Goal: Task Accomplishment & Management: Use online tool/utility

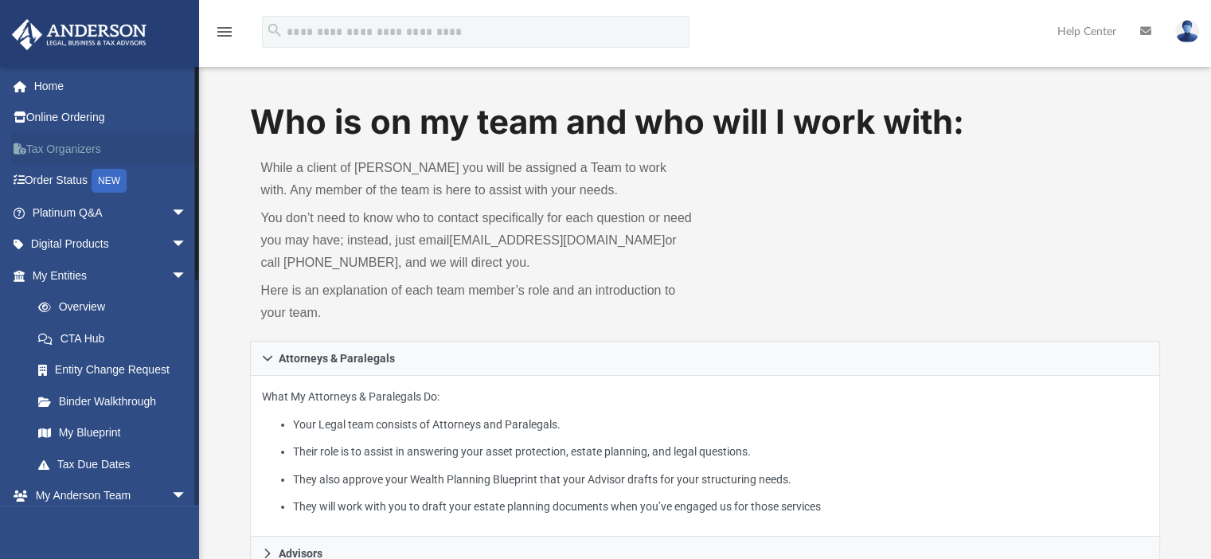
click at [76, 142] on link "Tax Organizers" at bounding box center [111, 149] width 200 height 32
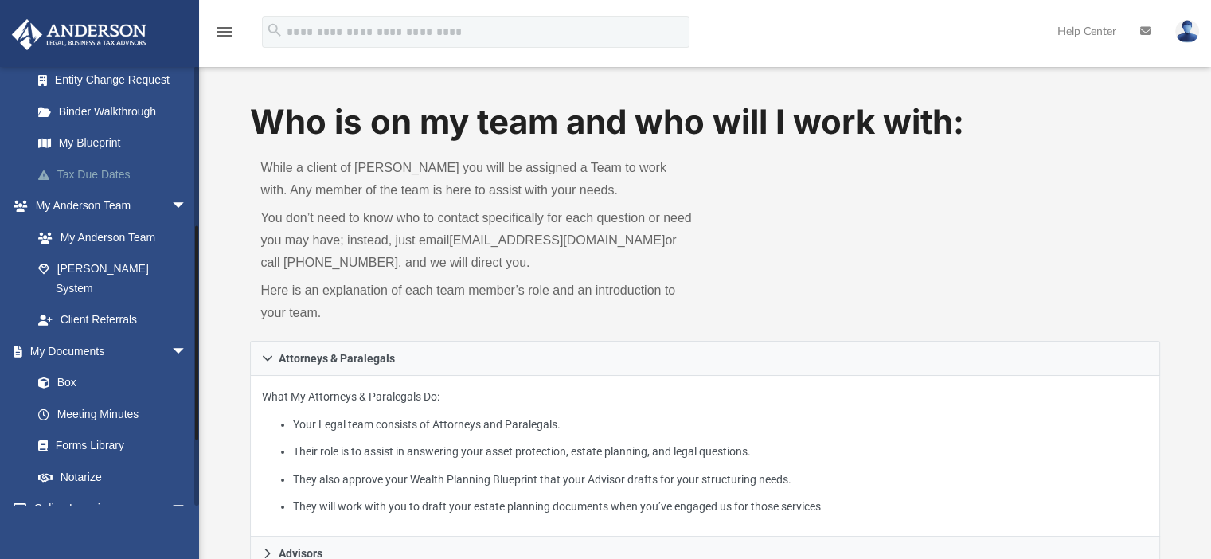
scroll to position [318, 0]
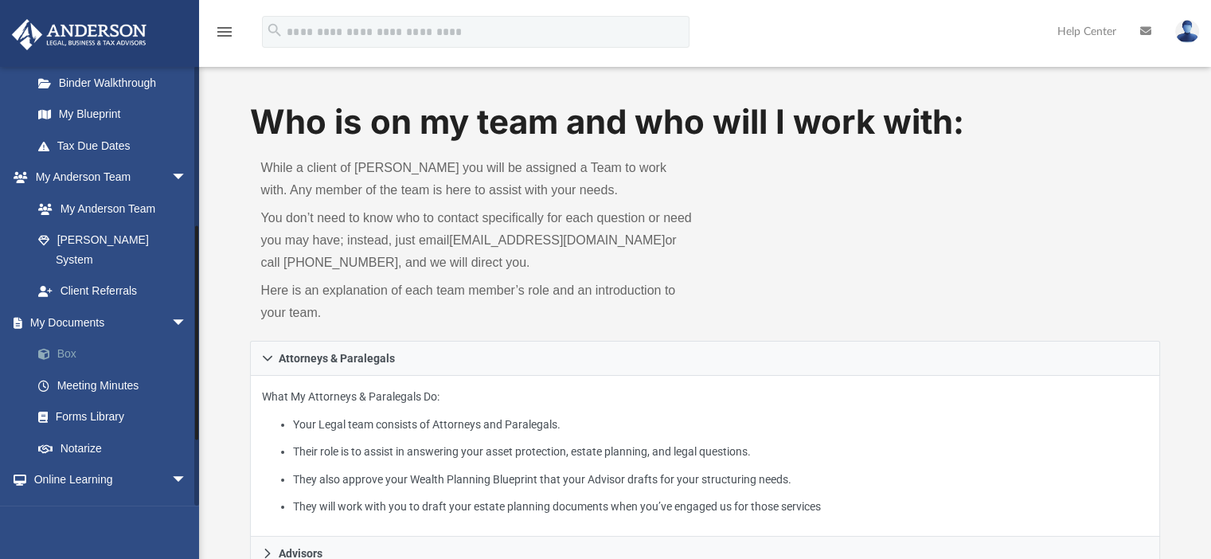
click at [70, 338] on link "Box" at bounding box center [116, 354] width 189 height 32
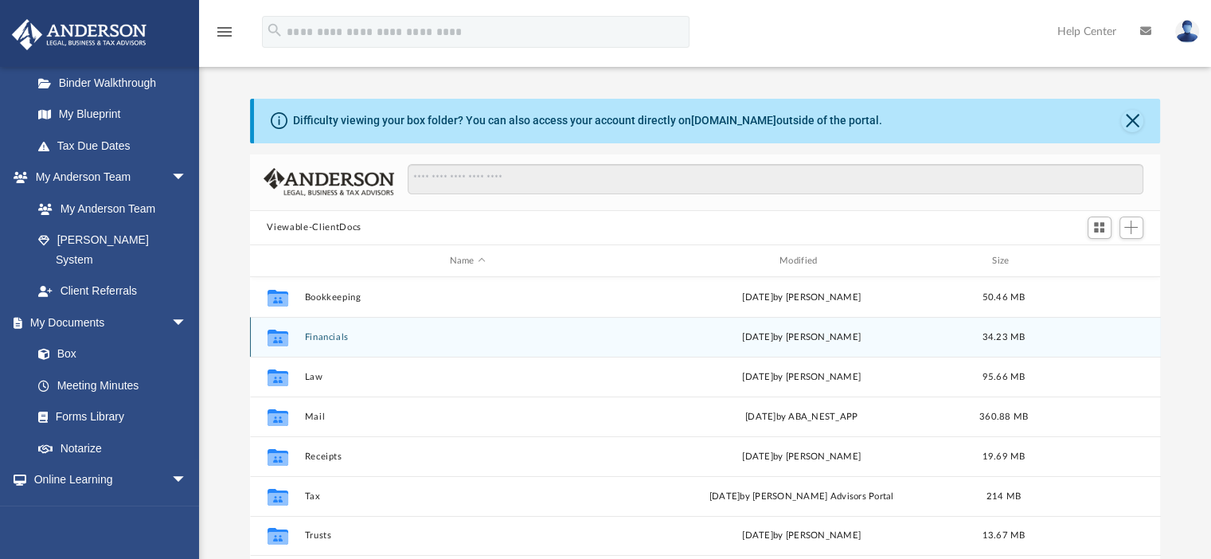
scroll to position [80, 0]
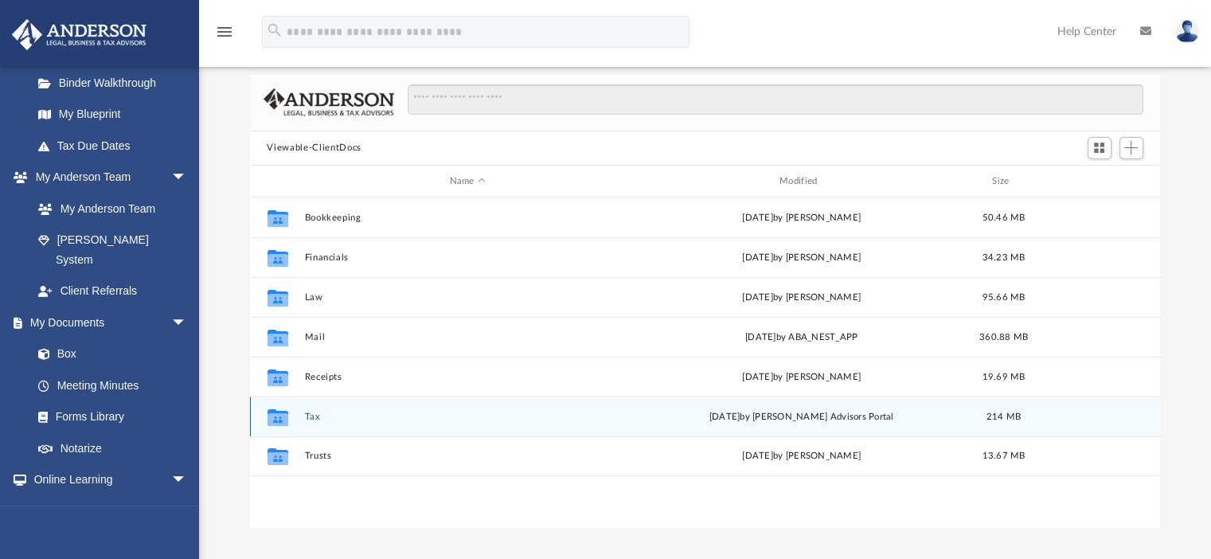
click at [301, 412] on div "Collaborated Folder Tax [DATE] by [PERSON_NAME] Advisors Portal 214 MB" at bounding box center [705, 416] width 911 height 40
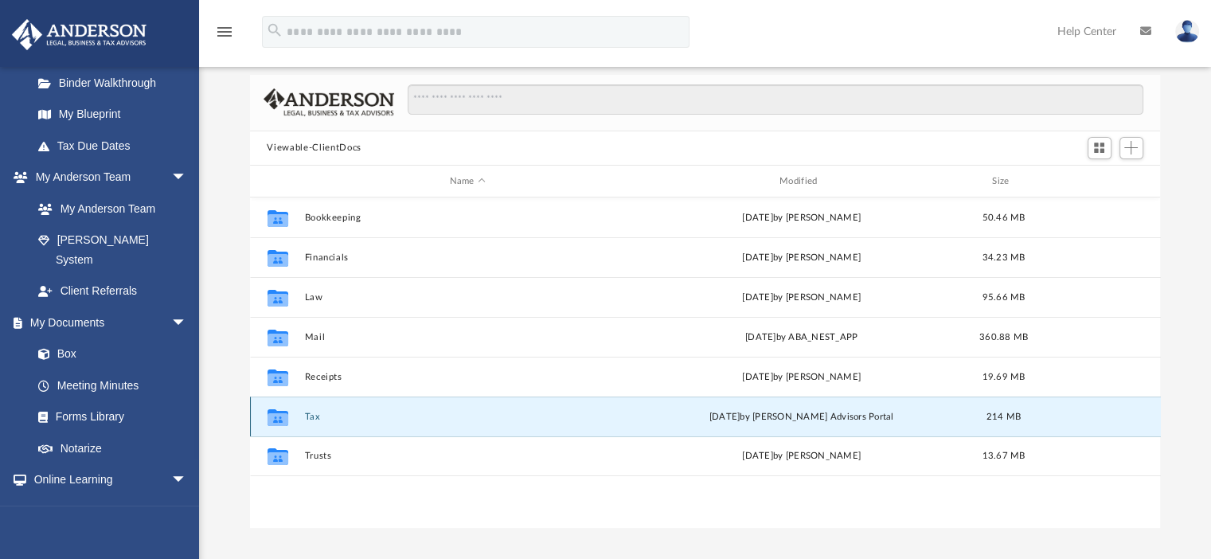
click at [316, 416] on button "Tax" at bounding box center [467, 417] width 326 height 10
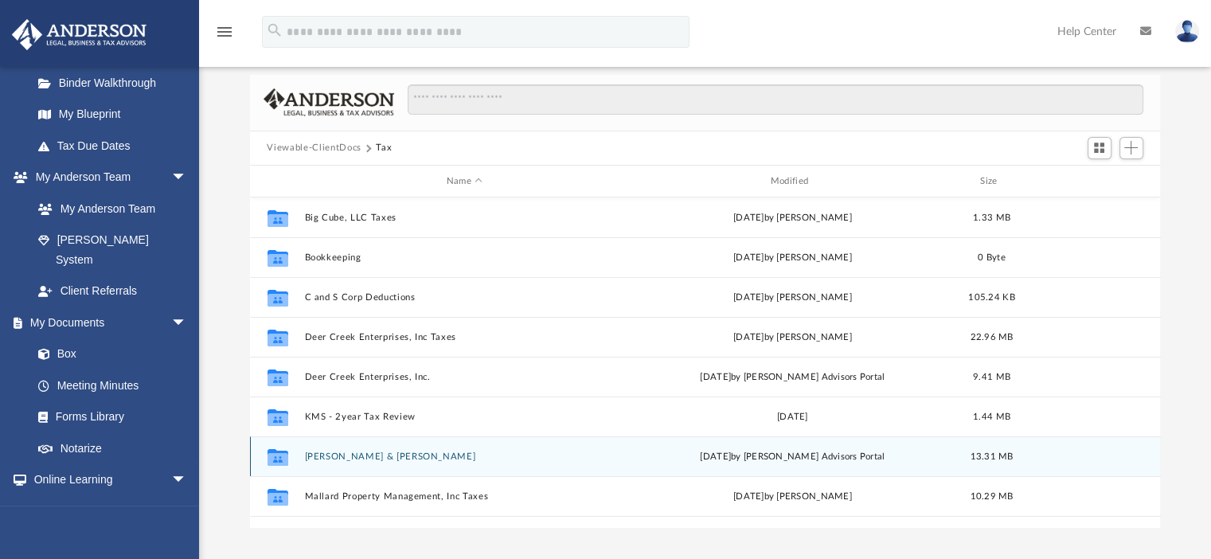
click at [402, 453] on button "[PERSON_NAME] & [PERSON_NAME]" at bounding box center [464, 456] width 321 height 10
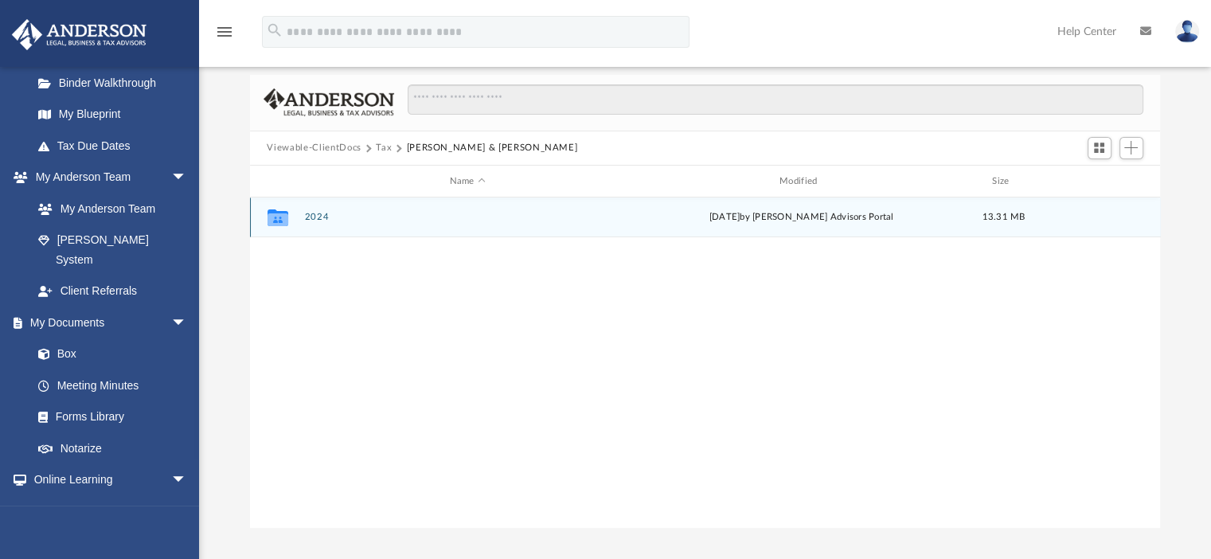
click at [317, 215] on button "2024" at bounding box center [467, 218] width 326 height 10
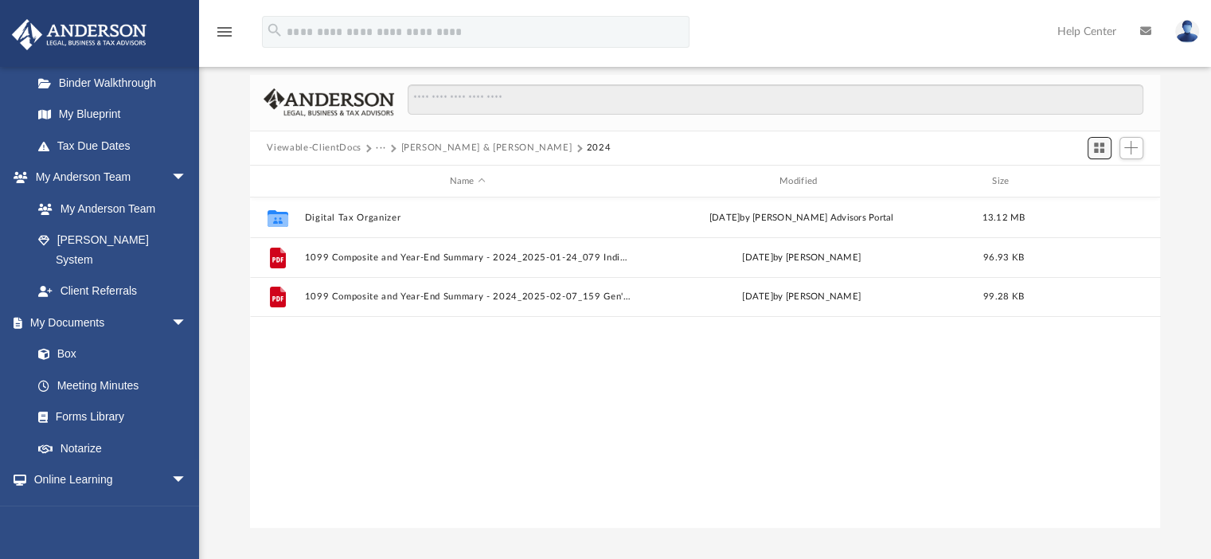
click at [1095, 147] on span "Switch to Grid View" at bounding box center [1099, 148] width 14 height 14
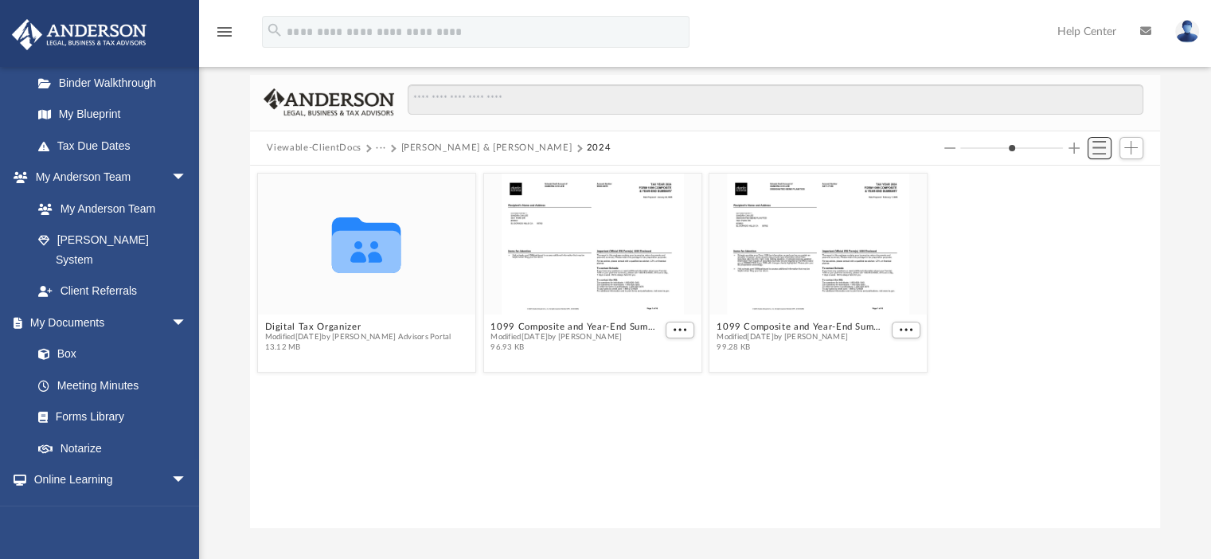
scroll to position [349, 898]
click at [1133, 151] on span "Add" at bounding box center [1131, 148] width 14 height 14
click at [1095, 183] on li "Upload" at bounding box center [1108, 179] width 51 height 17
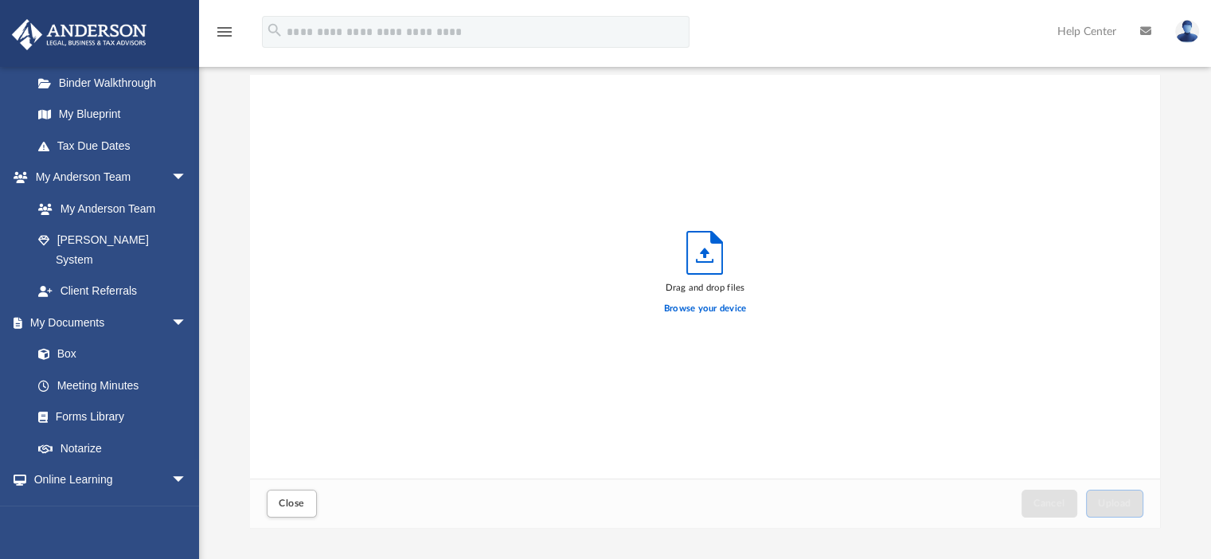
scroll to position [392, 898]
click at [713, 310] on label "Browse your device" at bounding box center [705, 309] width 83 height 14
click at [0, 0] on input "Browse your device" at bounding box center [0, 0] width 0 height 0
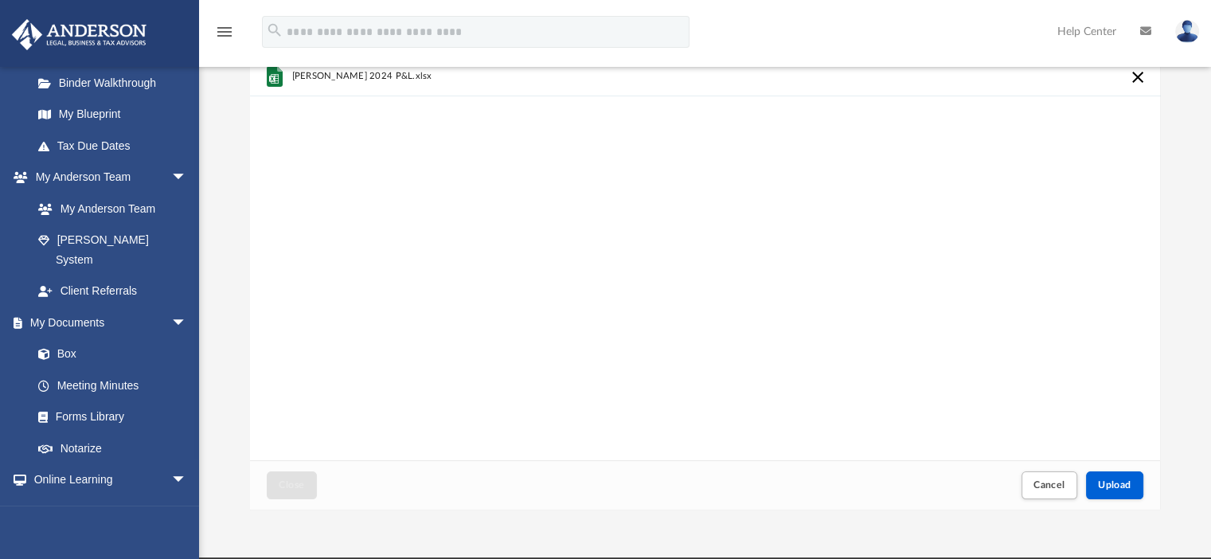
scroll to position [111, 0]
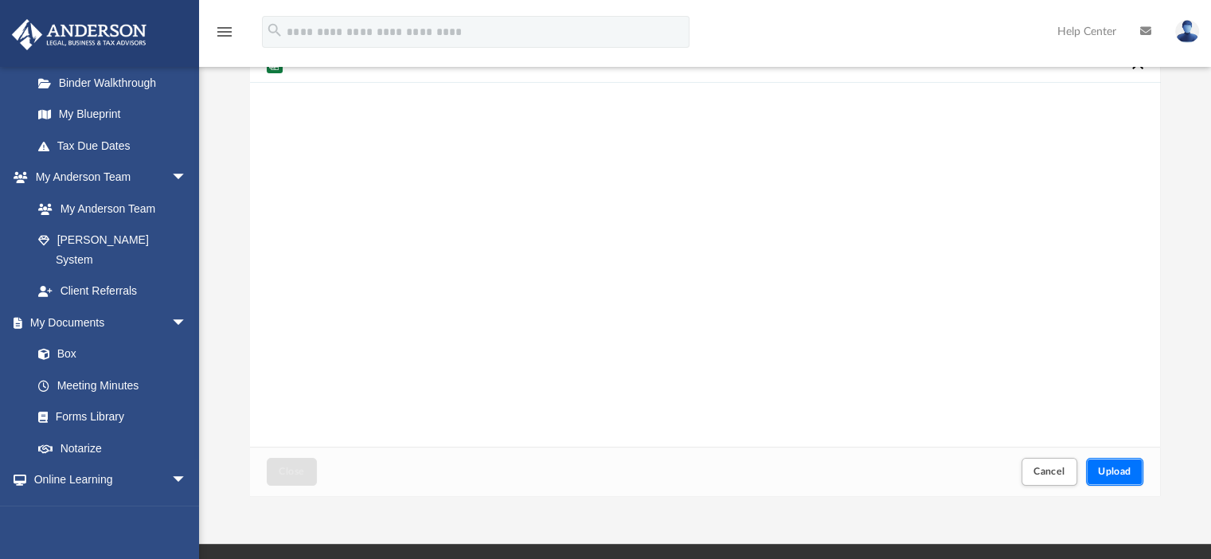
click at [1104, 473] on span "Upload" at bounding box center [1114, 471] width 33 height 10
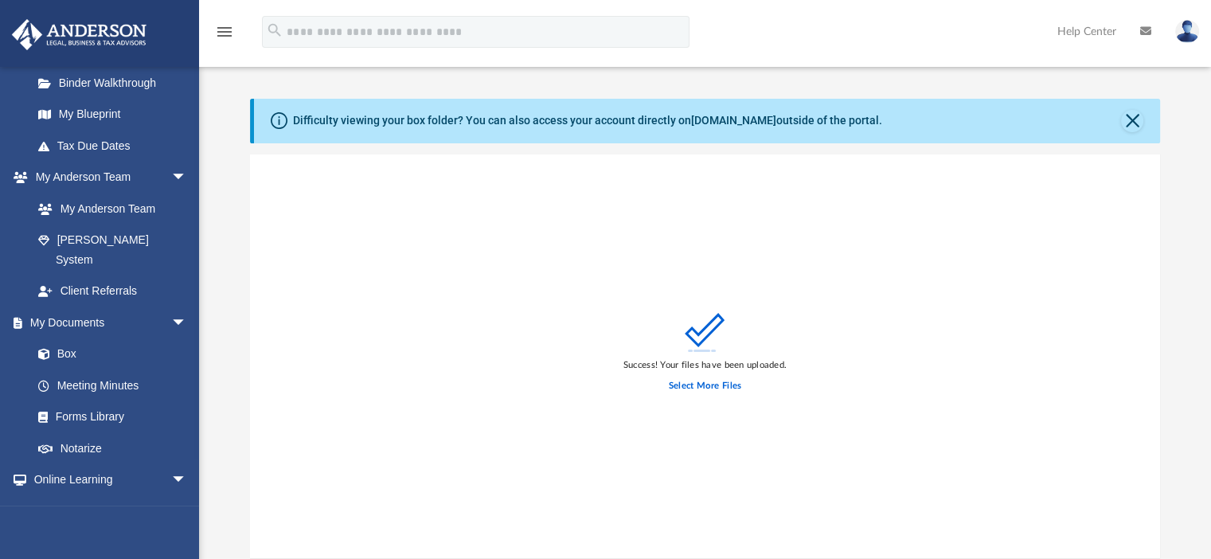
scroll to position [0, 0]
click at [1127, 115] on button "Close" at bounding box center [1132, 121] width 22 height 22
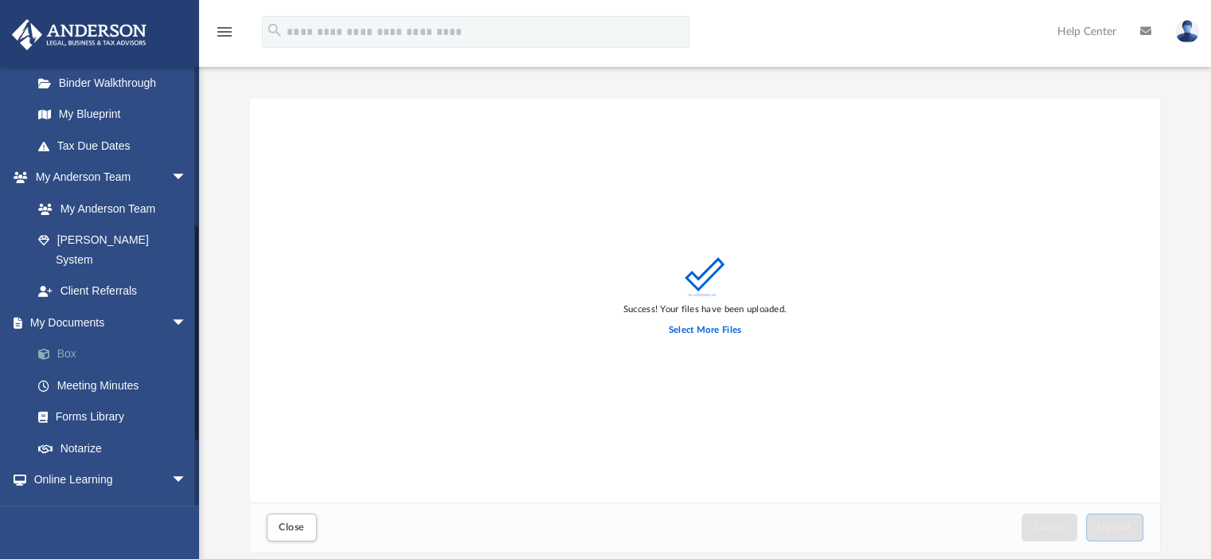
click at [64, 338] on link "Box" at bounding box center [116, 354] width 189 height 32
click at [291, 519] on button "Close" at bounding box center [291, 527] width 49 height 28
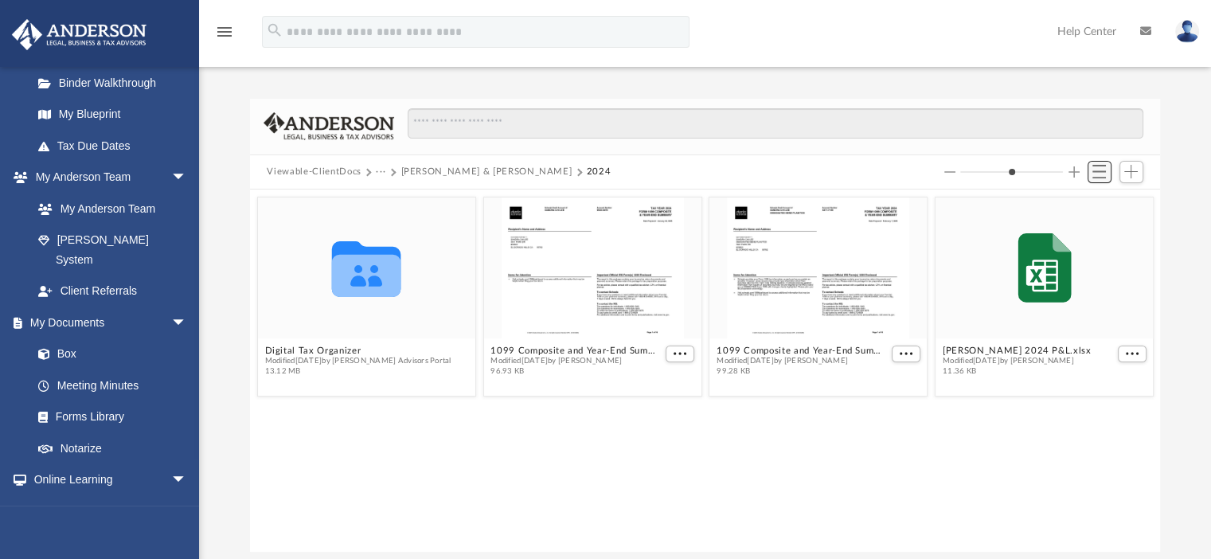
click at [1102, 171] on span "Switch to List View" at bounding box center [1099, 172] width 14 height 14
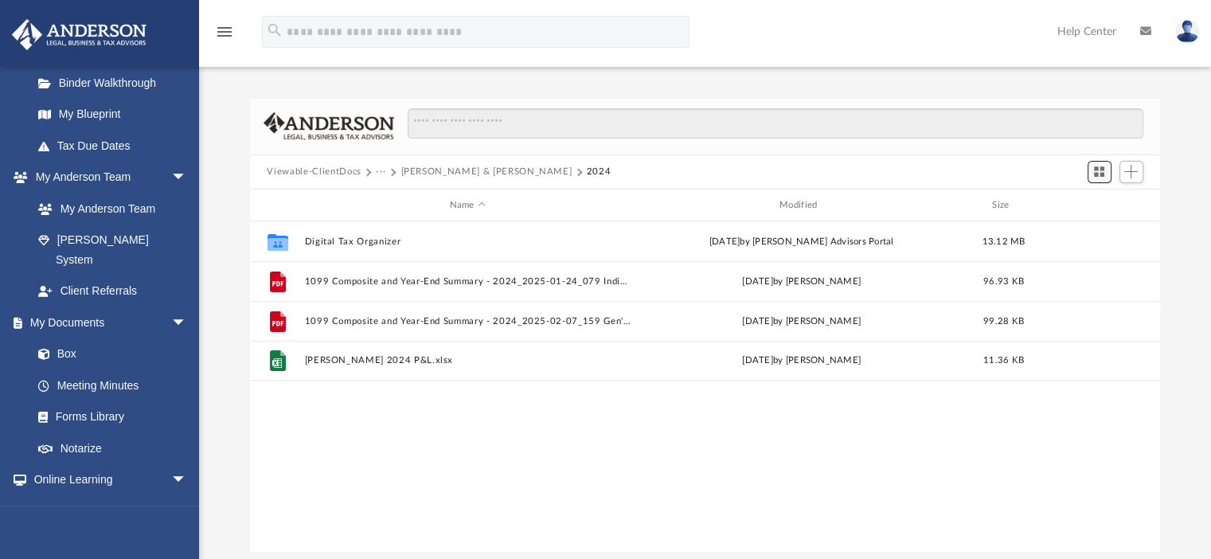
scroll to position [349, 898]
